Goal: Ask a question

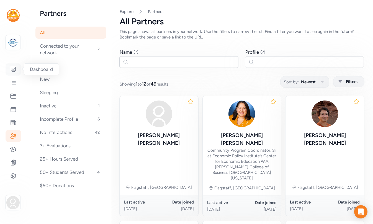
click at [12, 69] on icon at bounding box center [14, 69] width 6 height 5
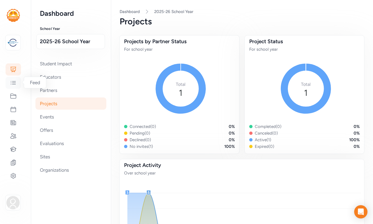
click at [14, 83] on icon at bounding box center [13, 82] width 5 height 3
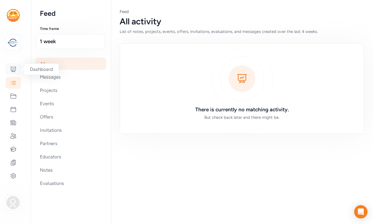
click at [13, 66] on icon at bounding box center [13, 69] width 7 height 7
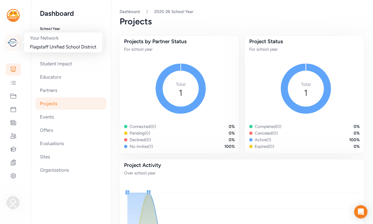
click at [14, 43] on img at bounding box center [13, 43] width 12 height 12
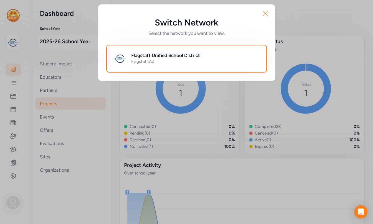
click at [265, 14] on icon "button" at bounding box center [265, 13] width 9 height 9
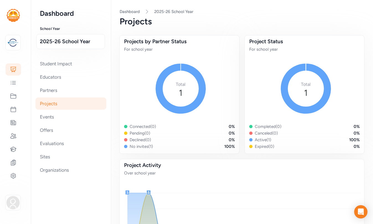
click at [15, 18] on img at bounding box center [13, 15] width 13 height 13
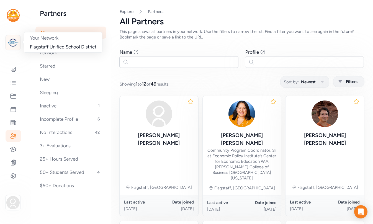
click at [12, 40] on img at bounding box center [13, 43] width 12 height 12
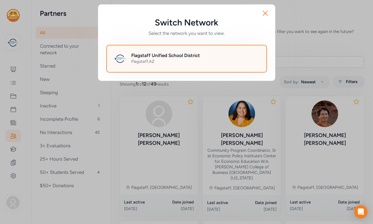
click at [182, 54] on h2 "Flagstaff Unified School District" at bounding box center [165, 55] width 69 height 7
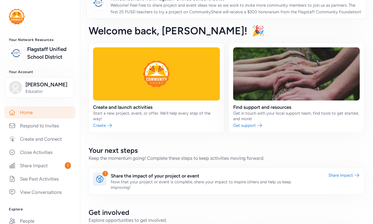
scroll to position [14, 0]
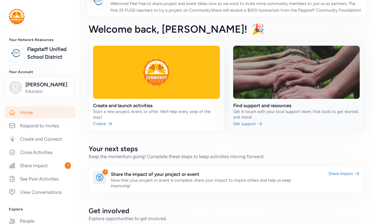
click at [257, 113] on link at bounding box center [297, 86] width 136 height 90
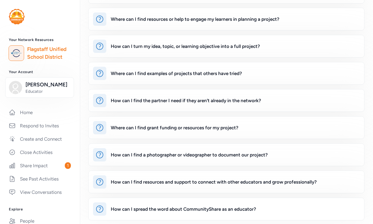
scroll to position [65, 0]
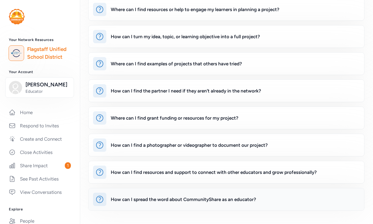
click at [190, 199] on div "How can I spread the word about CommunityShare as an educator?" at bounding box center [184, 199] width 146 height 7
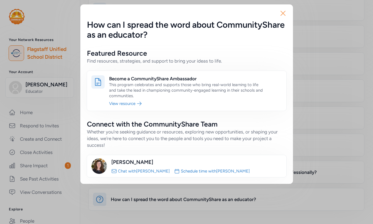
click at [284, 12] on icon "button" at bounding box center [283, 13] width 9 height 9
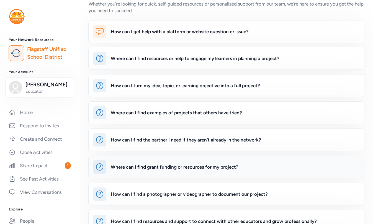
scroll to position [16, 0]
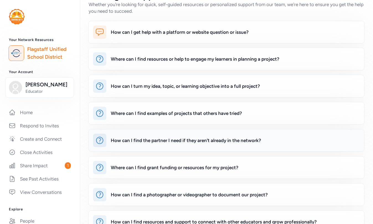
click at [201, 140] on div "How can I find the partner I need if they aren’t already in the network?" at bounding box center [186, 140] width 151 height 7
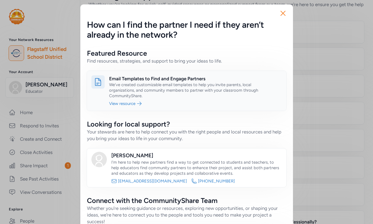
click at [188, 78] on link at bounding box center [187, 91] width 200 height 40
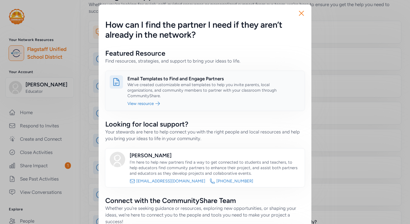
click at [146, 103] on link at bounding box center [205, 91] width 200 height 40
